Goal: Task Accomplishment & Management: Use online tool/utility

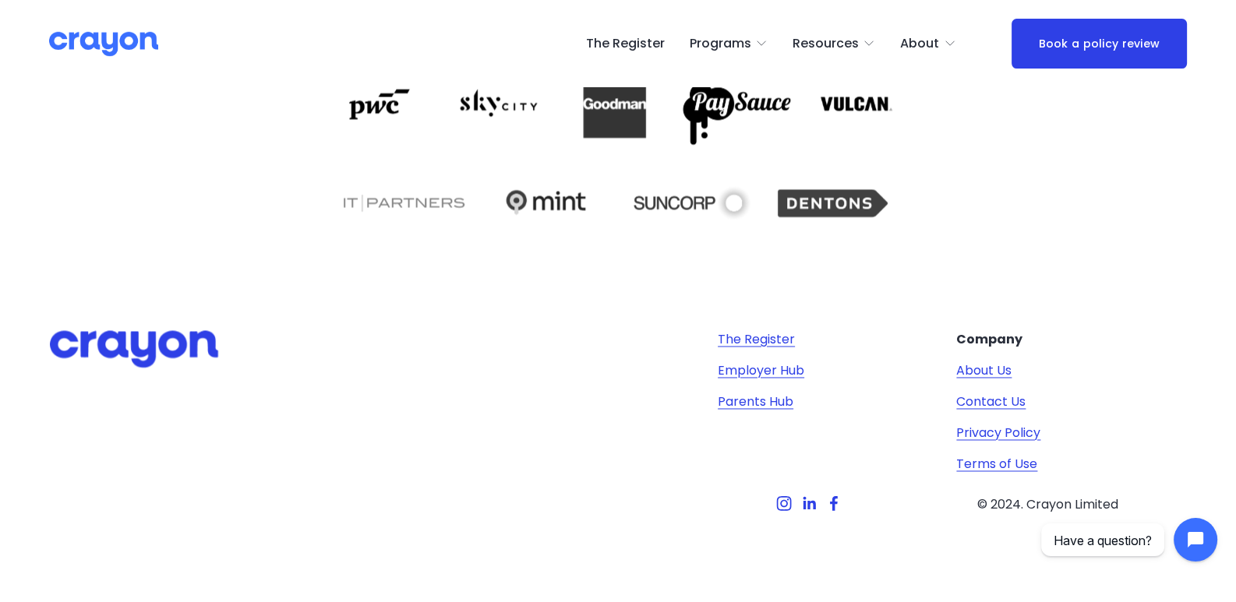
scroll to position [3116, 0]
click at [768, 395] on link "Parents Hub" at bounding box center [756, 402] width 76 height 19
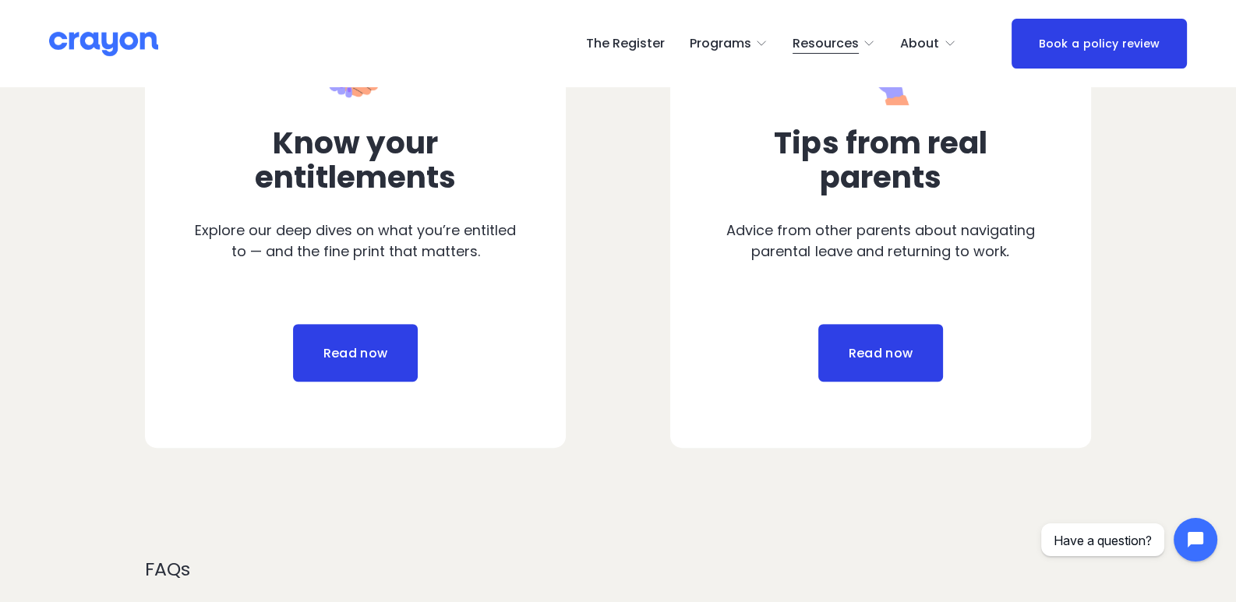
scroll to position [935, 0]
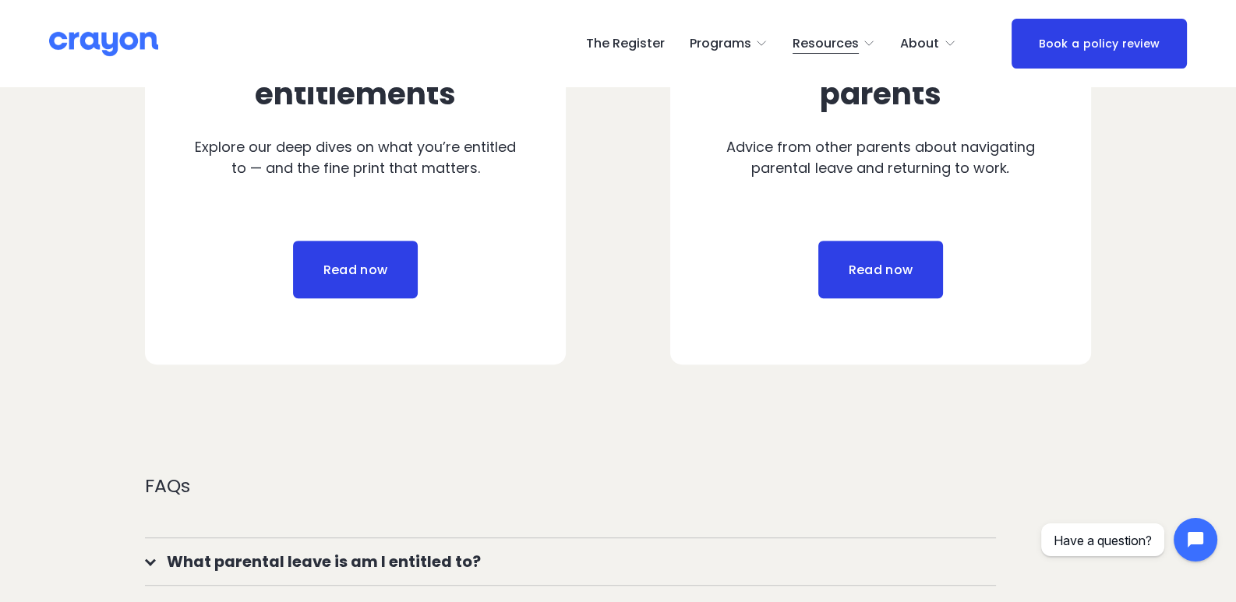
click at [877, 283] on link "Read now" at bounding box center [880, 270] width 125 height 58
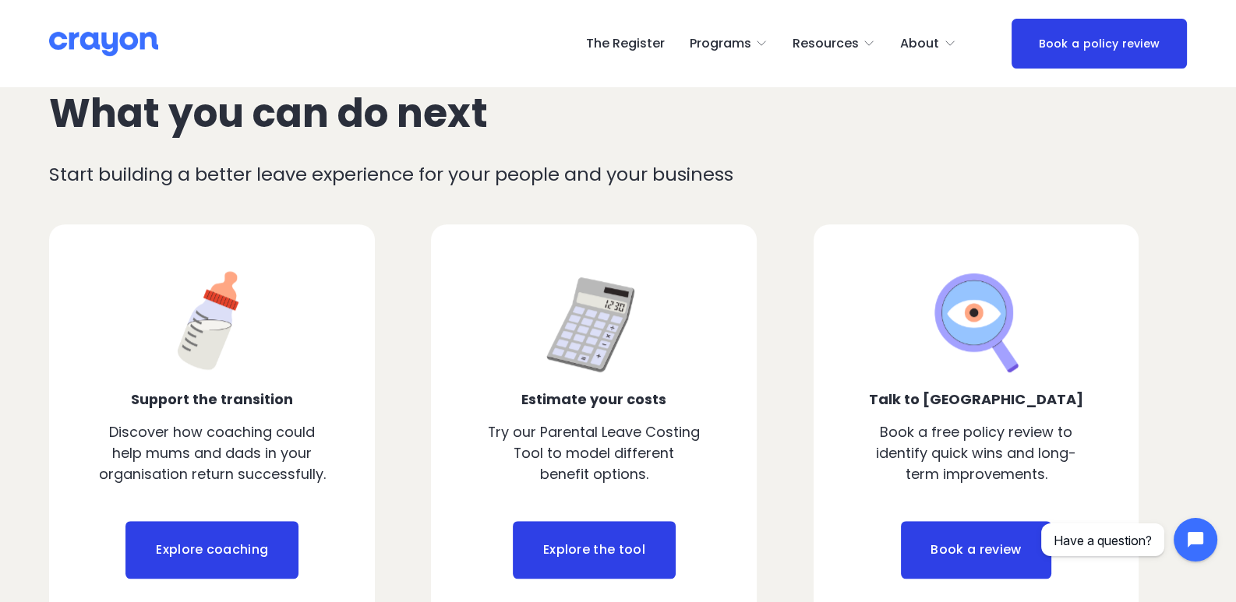
scroll to position [1324, 0]
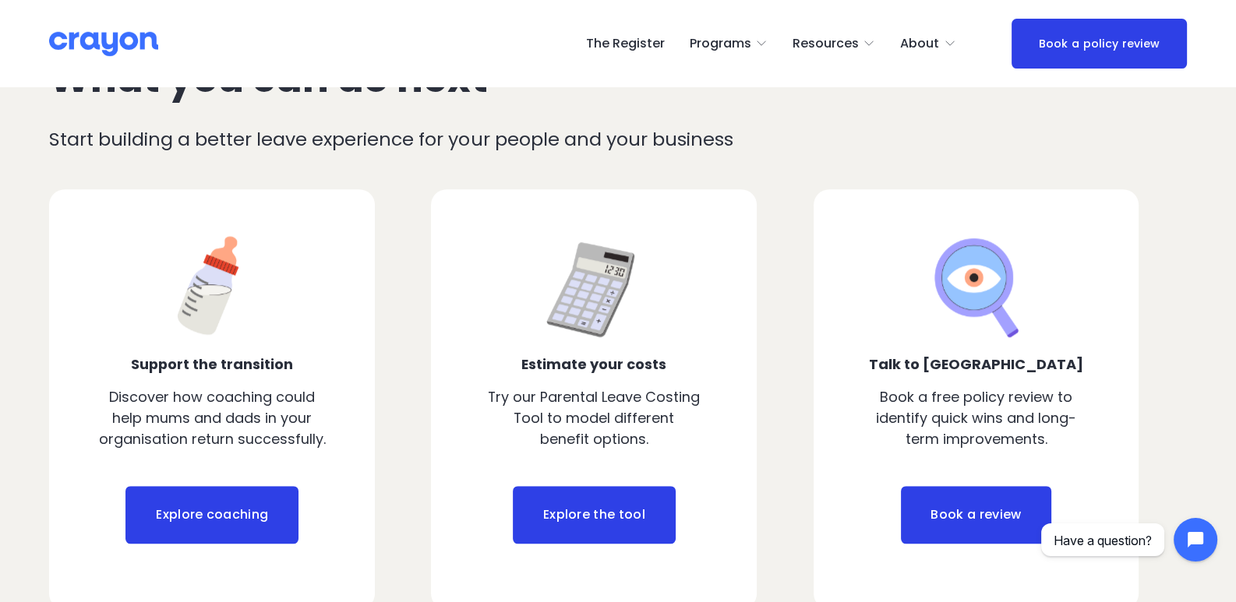
click at [574, 524] on link "Explore the tool" at bounding box center [594, 515] width 163 height 58
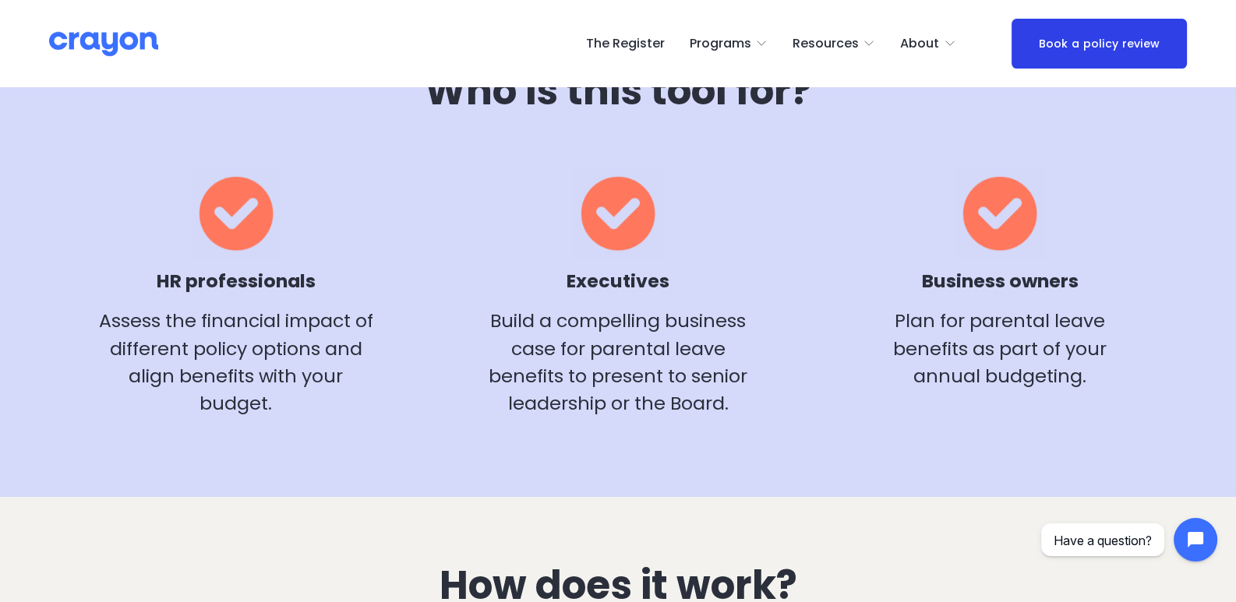
scroll to position [935, 0]
